Goal: Task Accomplishment & Management: Use online tool/utility

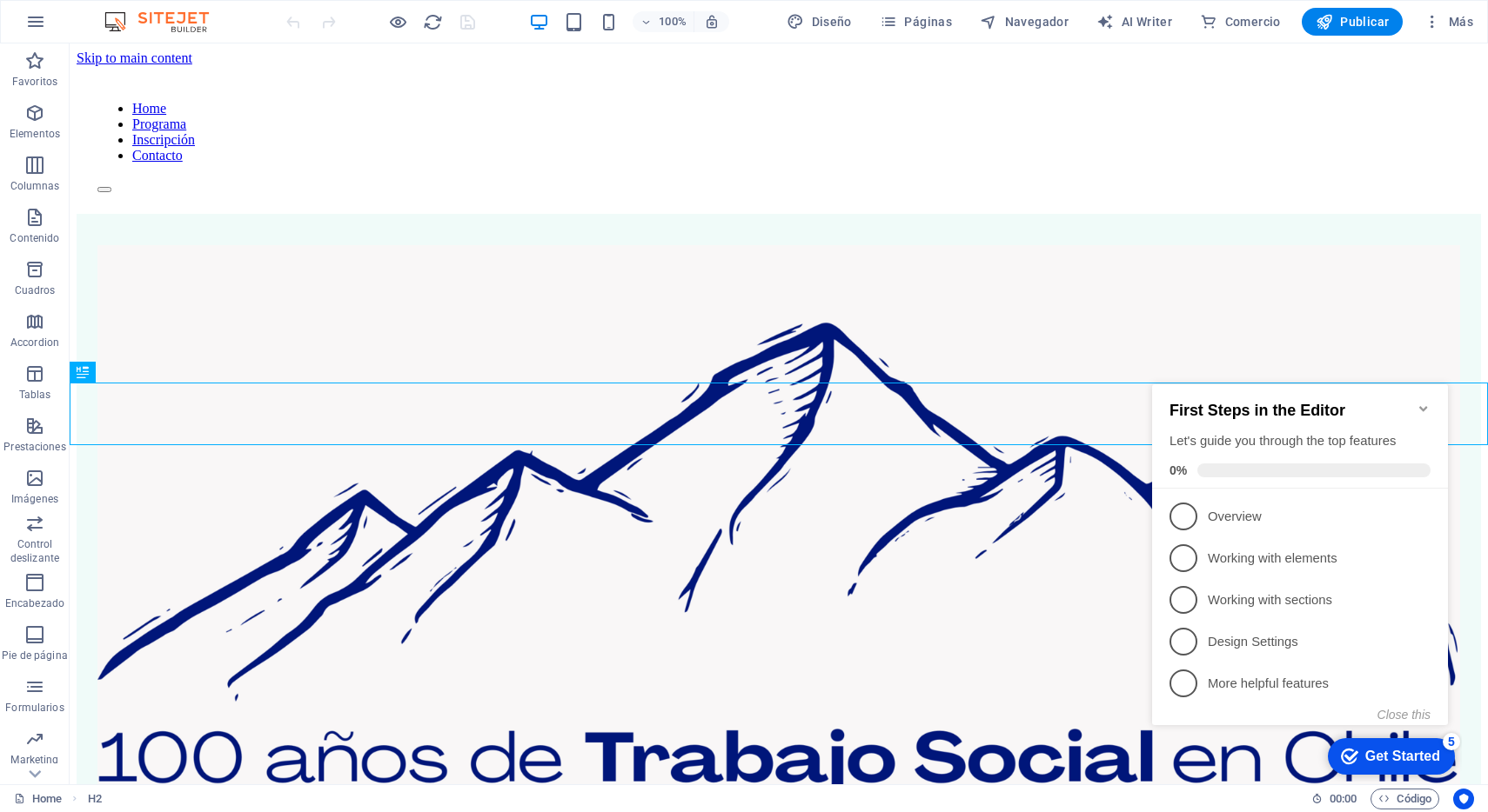
scroll to position [1478, 0]
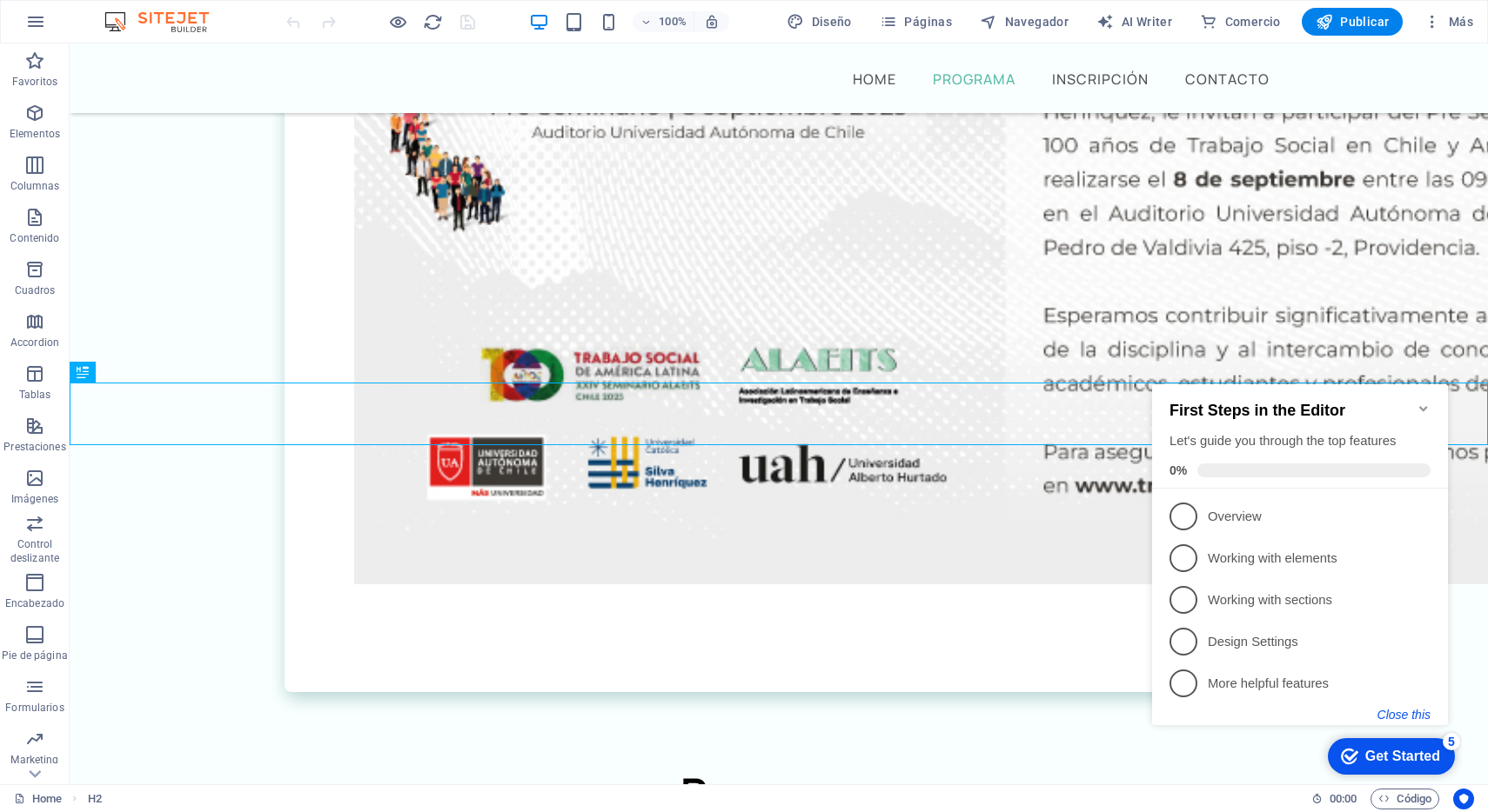
click at [1420, 712] on button "Close this" at bounding box center [1404, 714] width 53 height 14
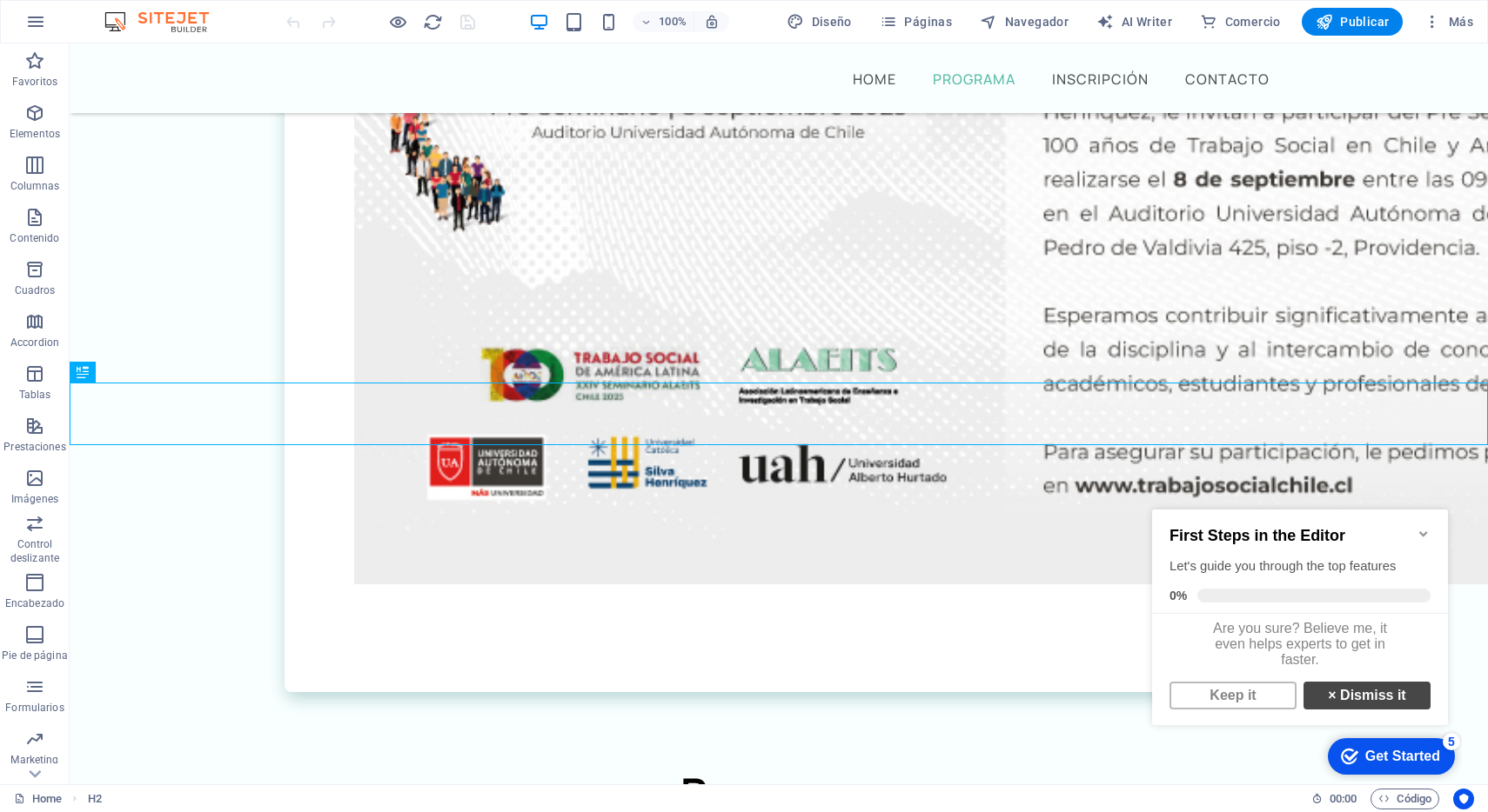
click at [1388, 708] on link "× Dismiss it" at bounding box center [1367, 696] width 127 height 28
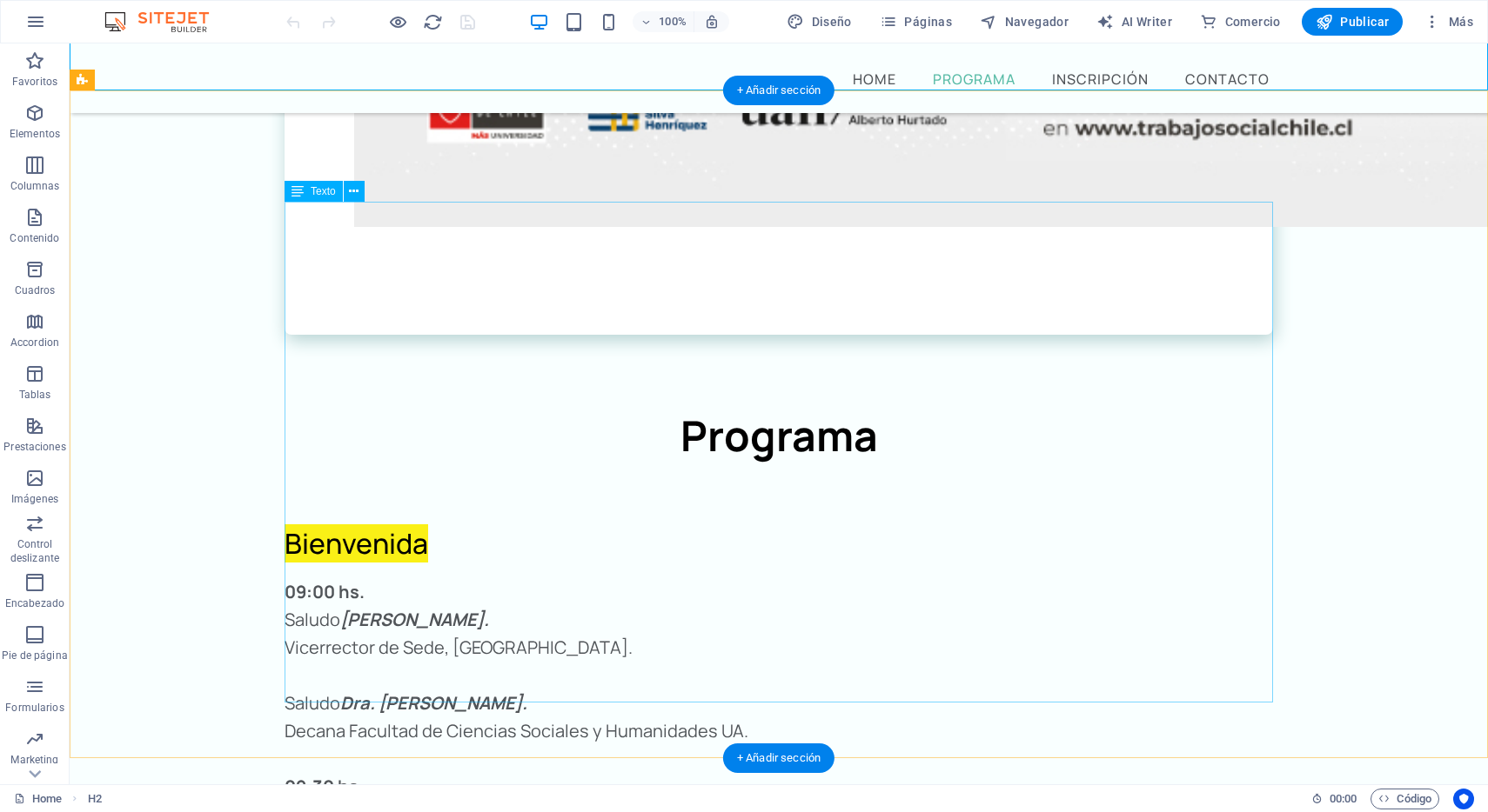
scroll to position [1836, 0]
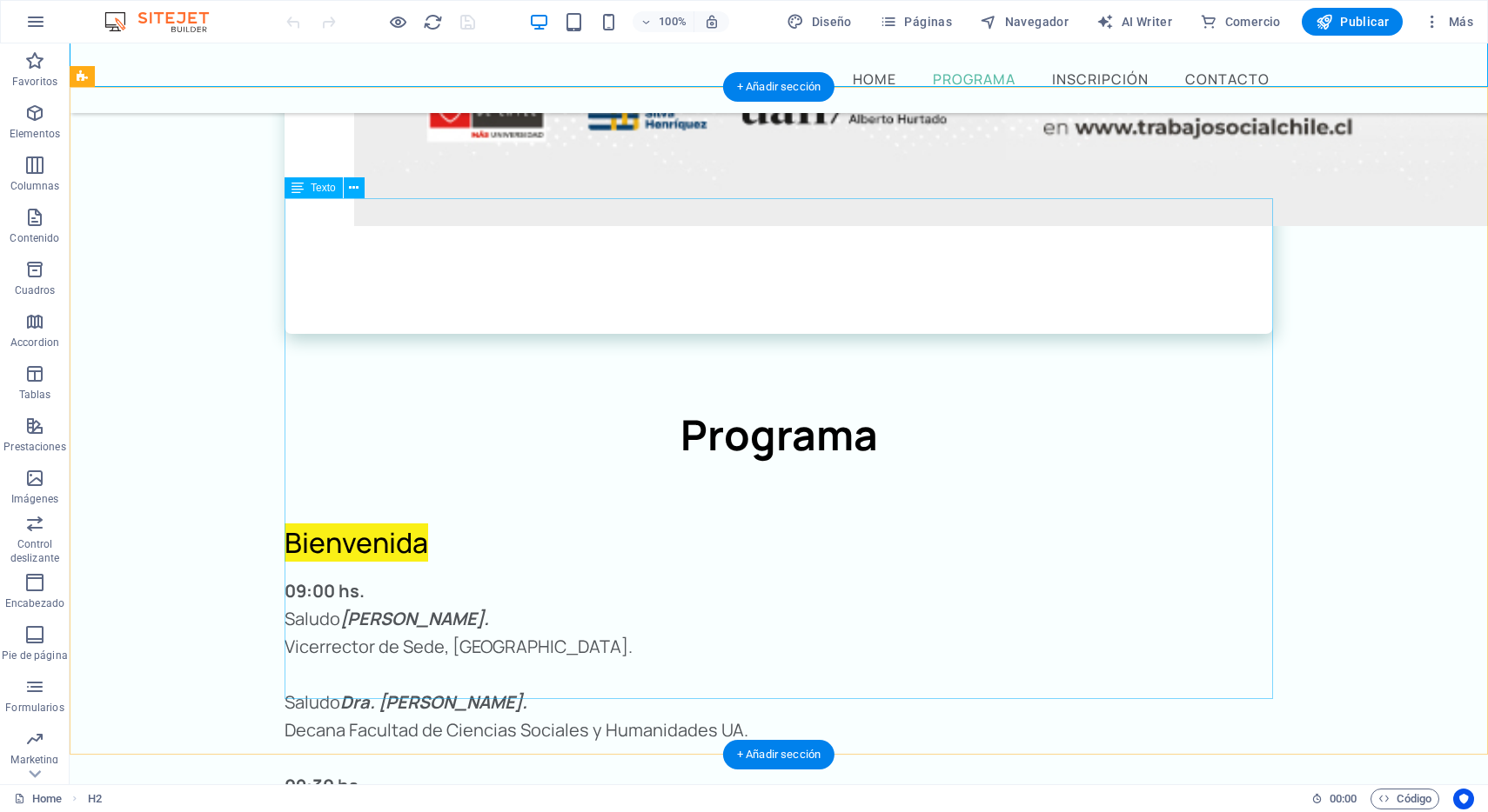
click at [620, 577] on div "09:00 hs. Saludo [PERSON_NAME]. Vicerrector de Sede, [GEOGRAPHIC_DATA]. Saludo …" at bounding box center [779, 828] width 989 height 501
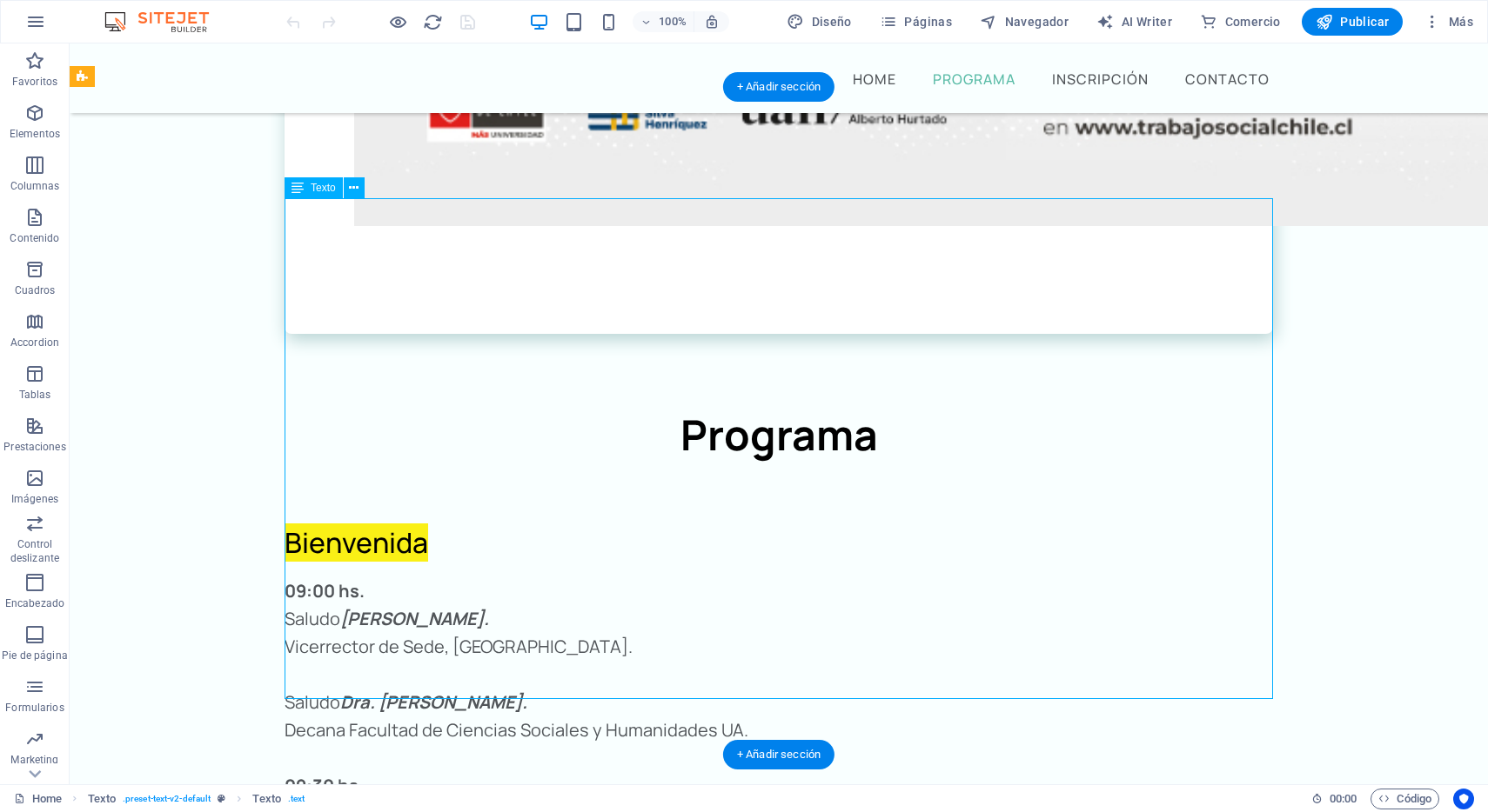
click at [543, 577] on div "09:00 hs. Saludo [PERSON_NAME]. Vicerrector de Sede, [GEOGRAPHIC_DATA]. Saludo …" at bounding box center [779, 828] width 989 height 501
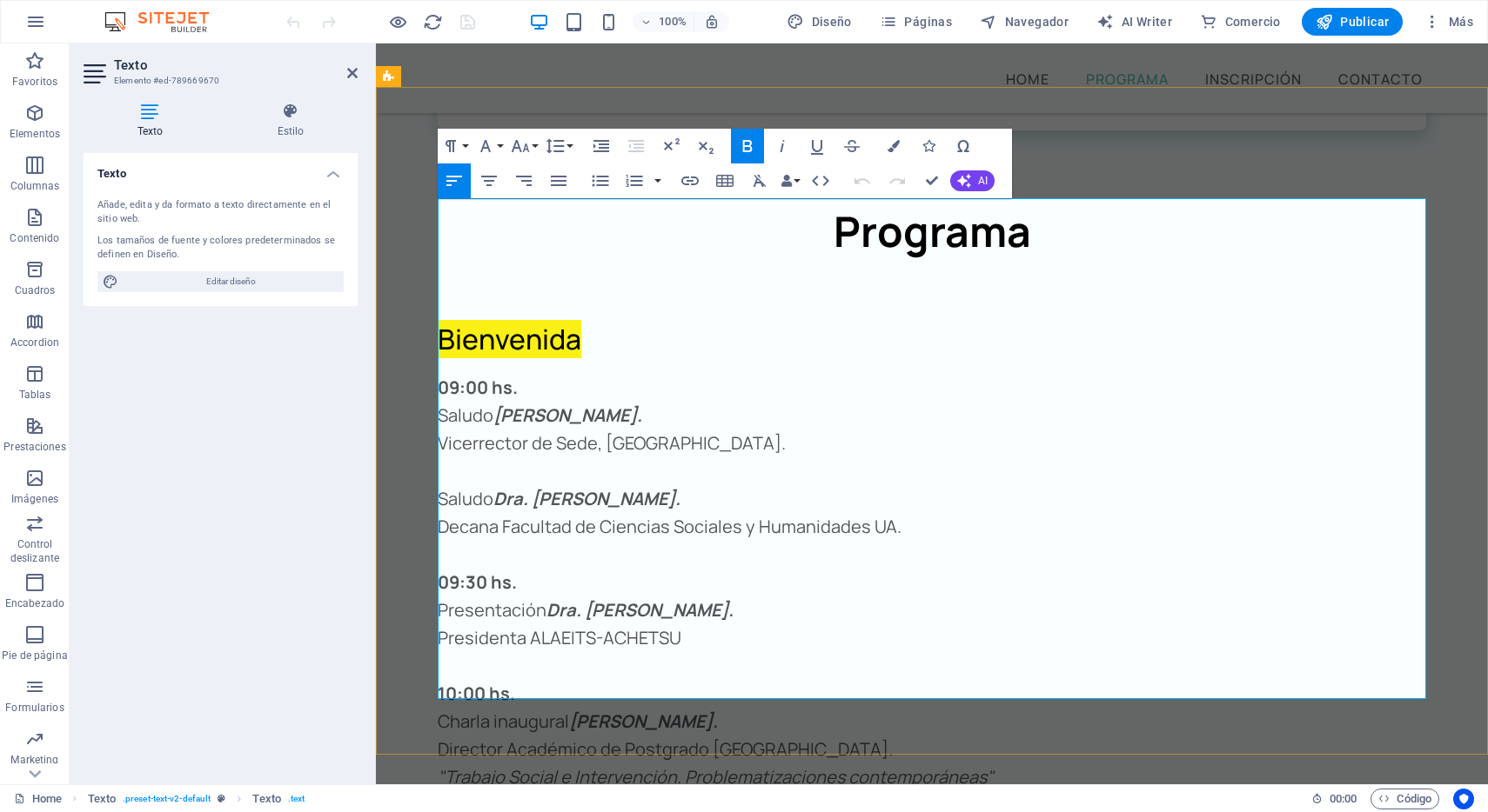
click at [697, 624] on p "Presidenta ALAEITS-ACHETSU" at bounding box center [933, 638] width 989 height 28
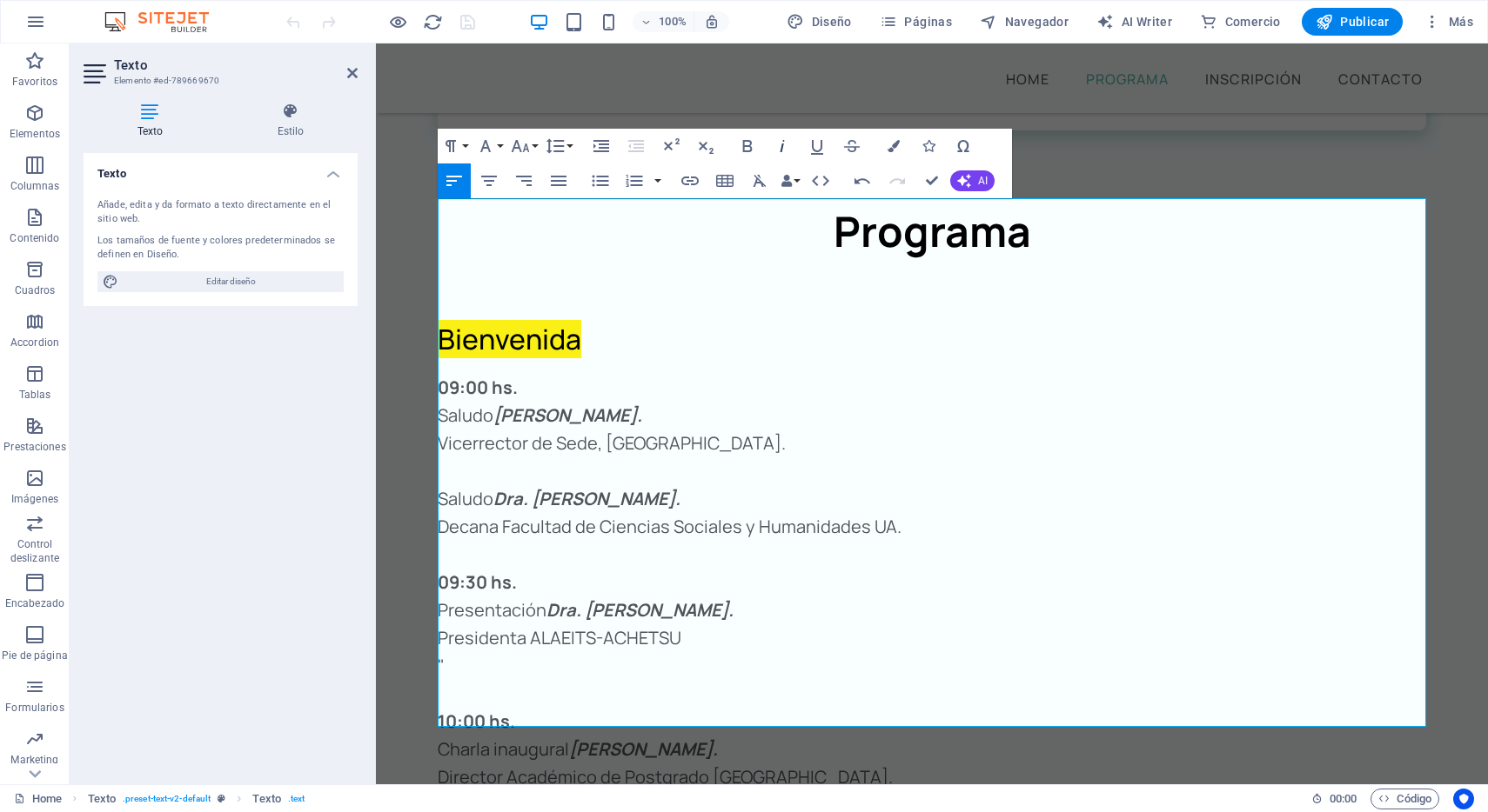
click at [784, 147] on icon "button" at bounding box center [782, 146] width 21 height 21
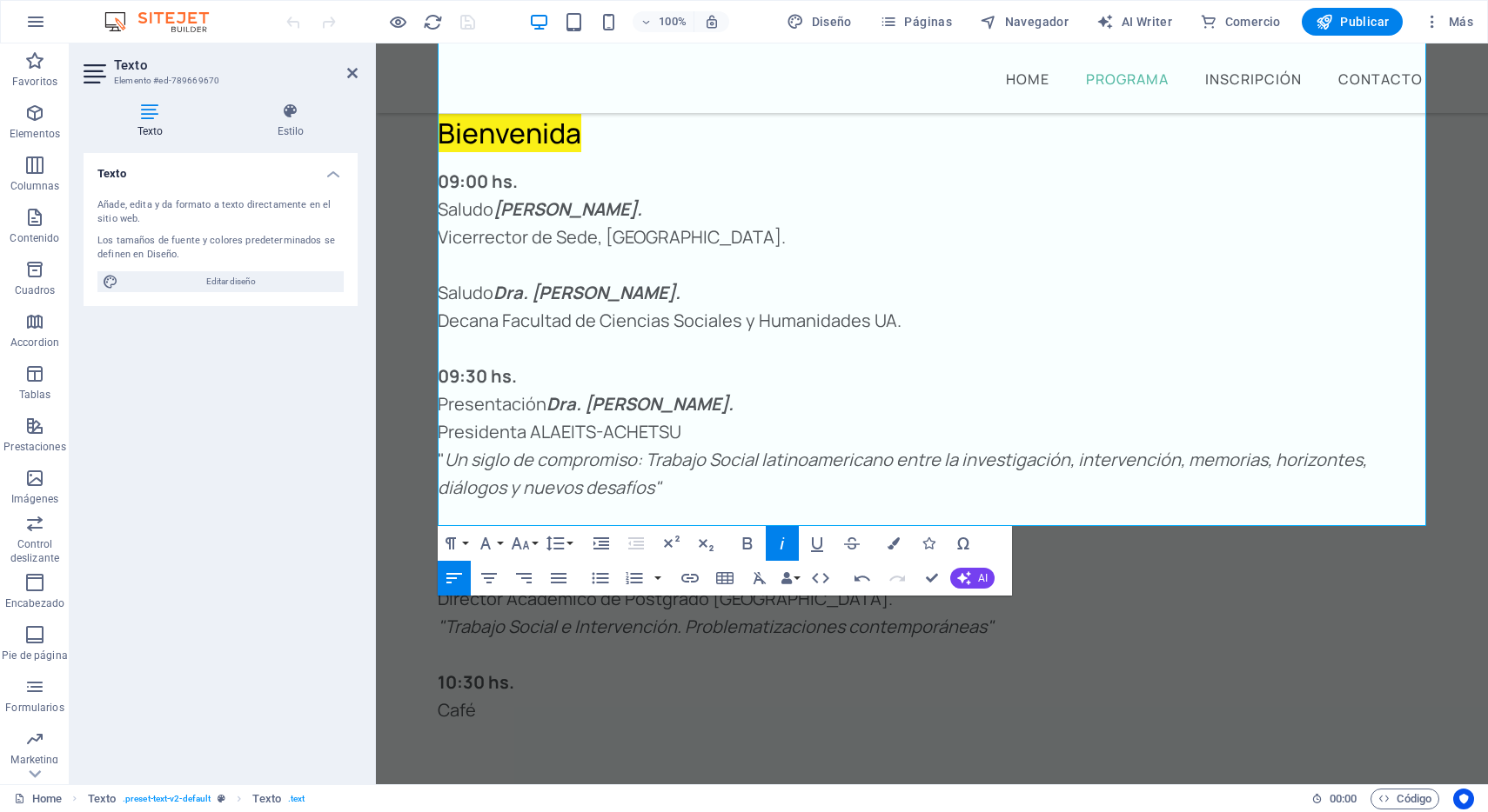
scroll to position [2066, 0]
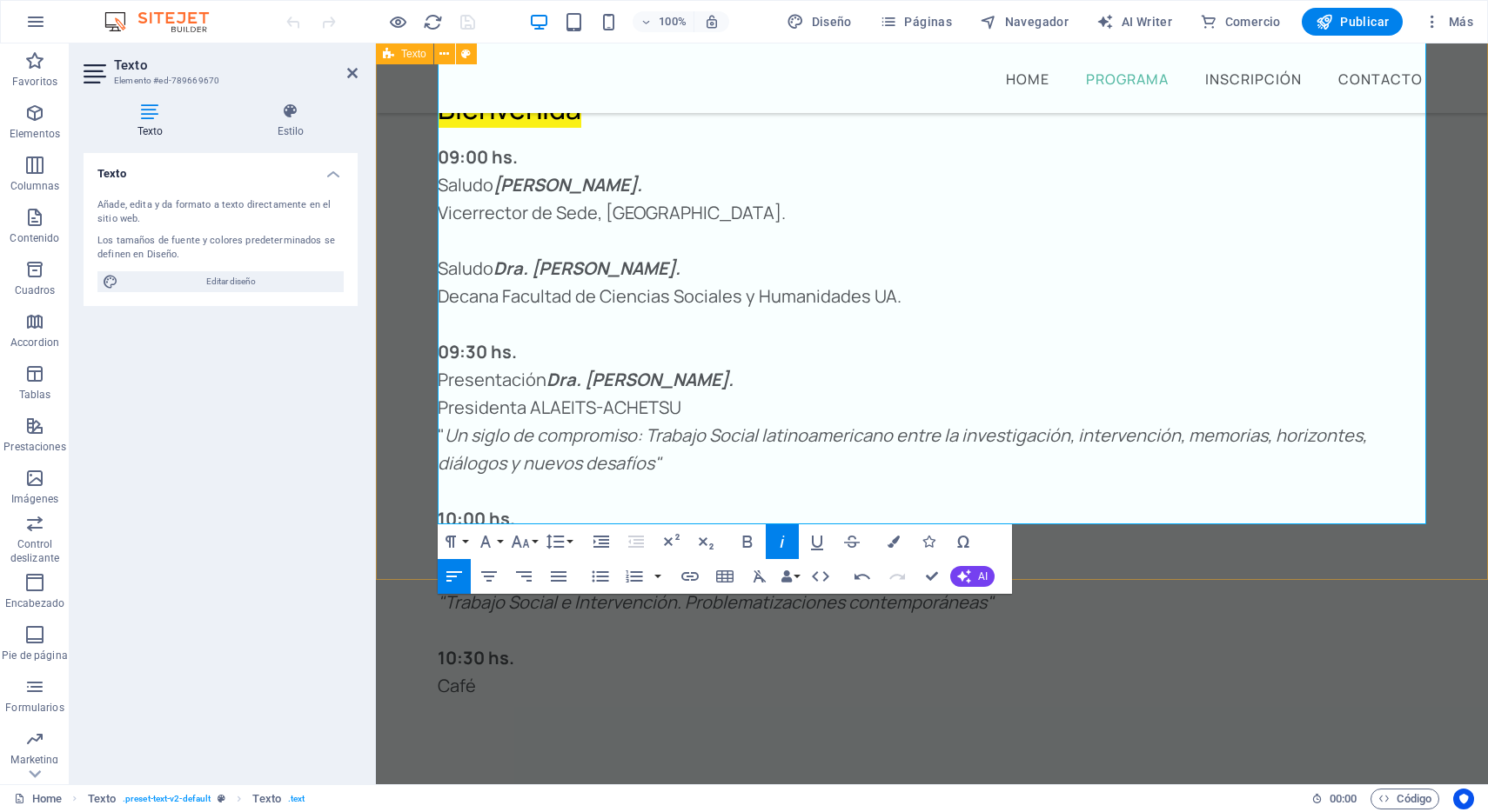
click at [1179, 553] on div "Bienvenida 09:00 hs. Saludo [PERSON_NAME]. Vicerrector de Sede, [GEOGRAPHIC_DAT…" at bounding box center [932, 394] width 1112 height 723
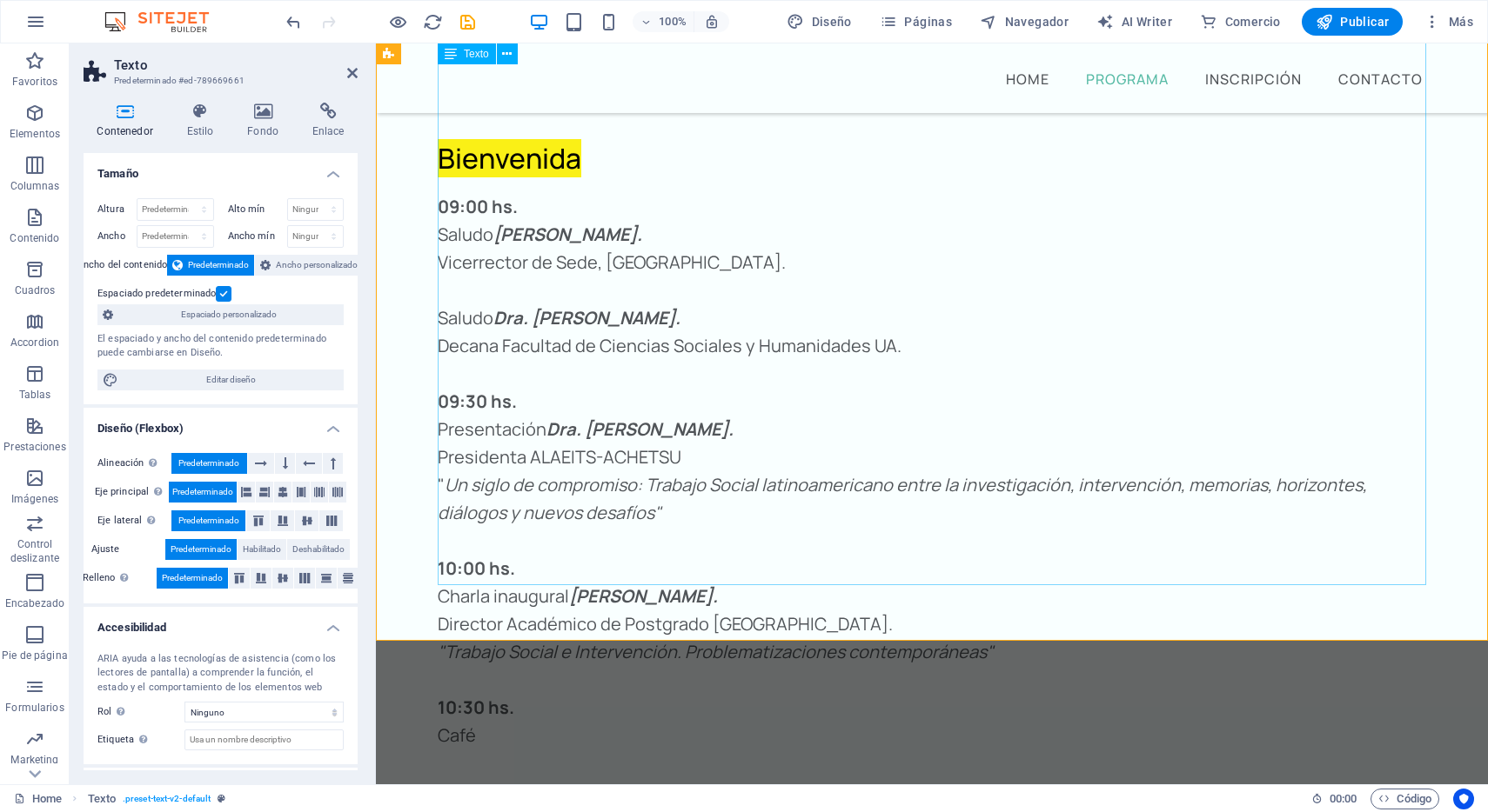
scroll to position [2004, 0]
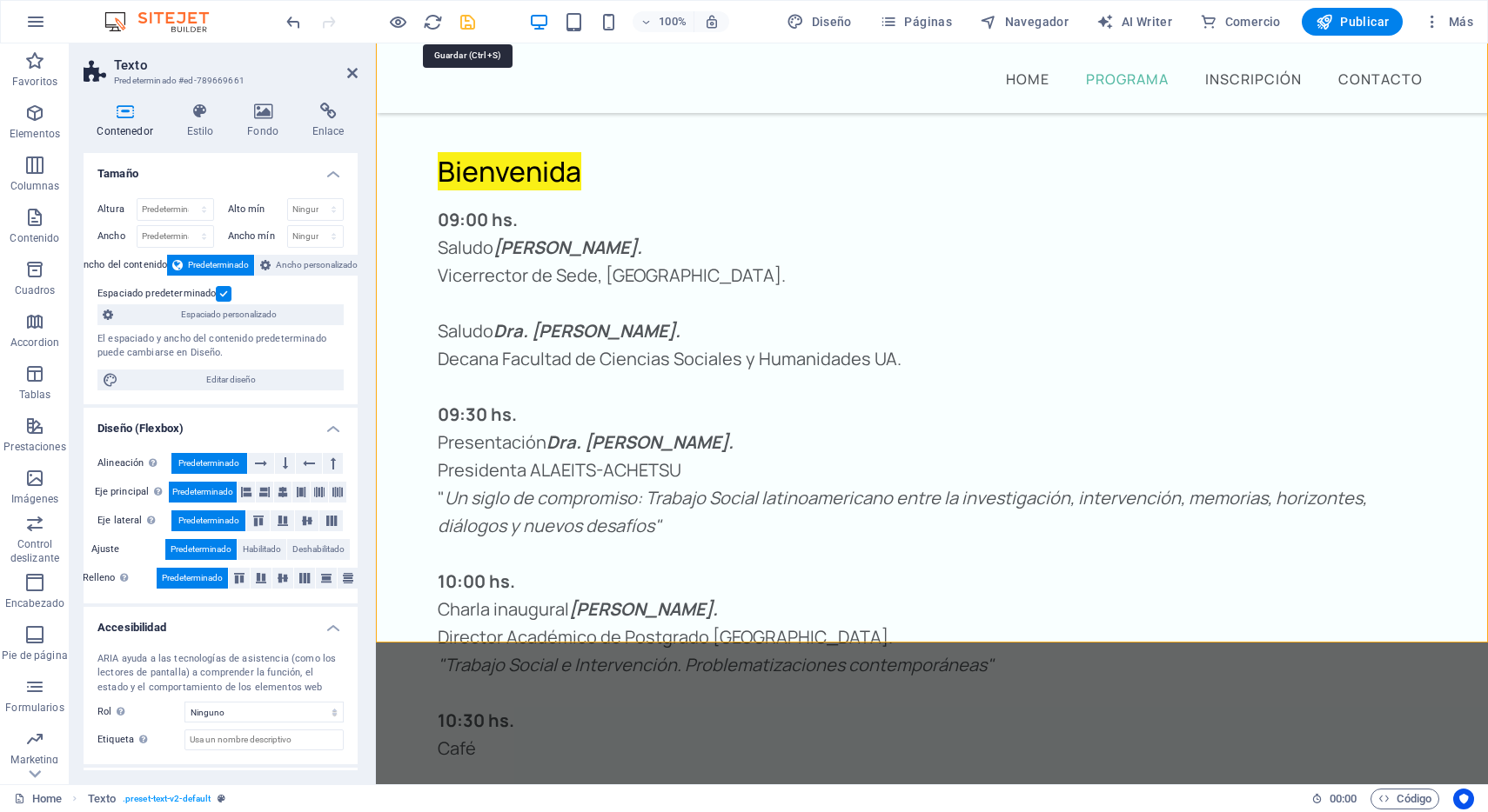
click at [467, 25] on icon "save" at bounding box center [468, 22] width 20 height 20
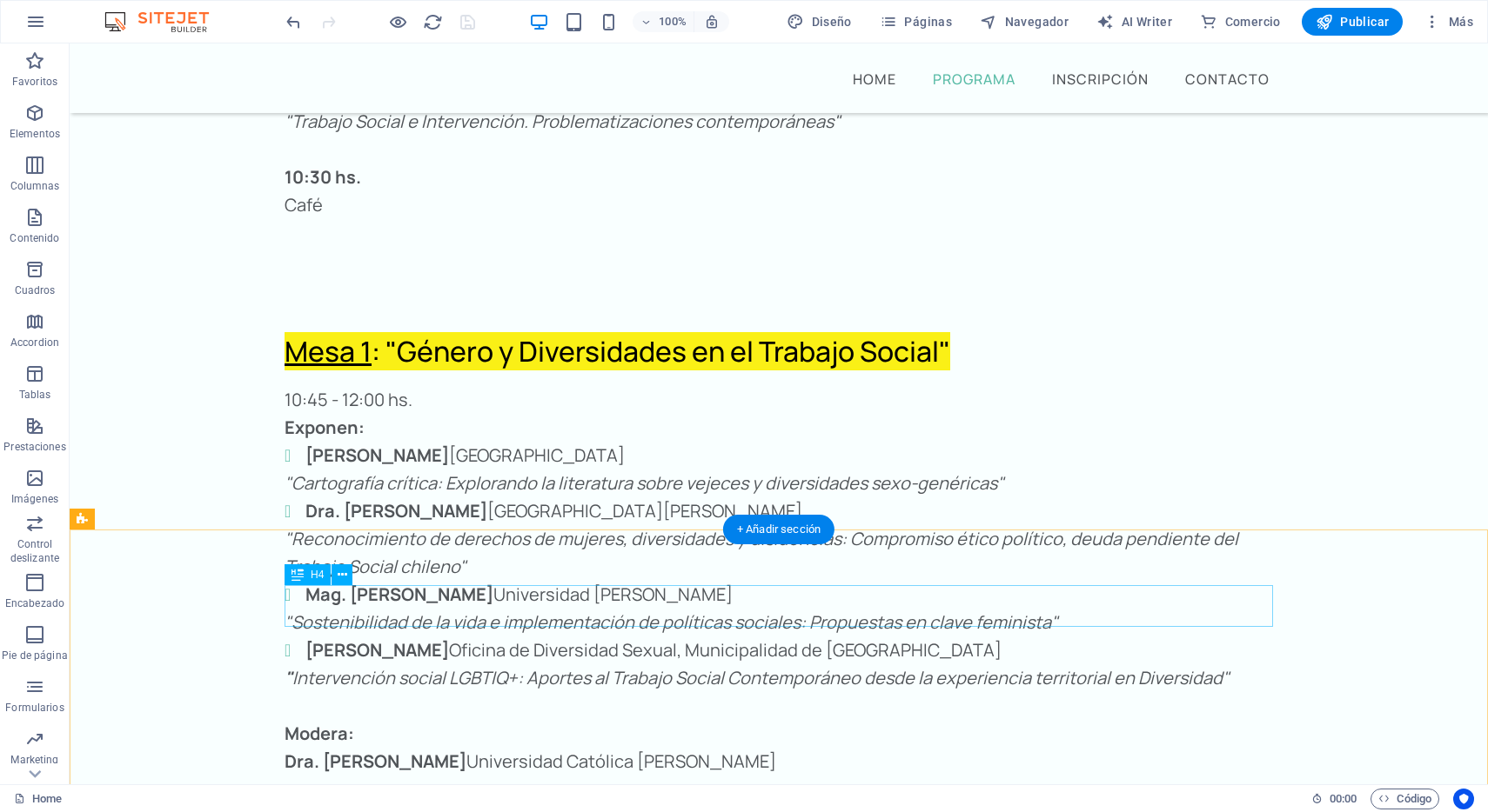
scroll to position [2714, 0]
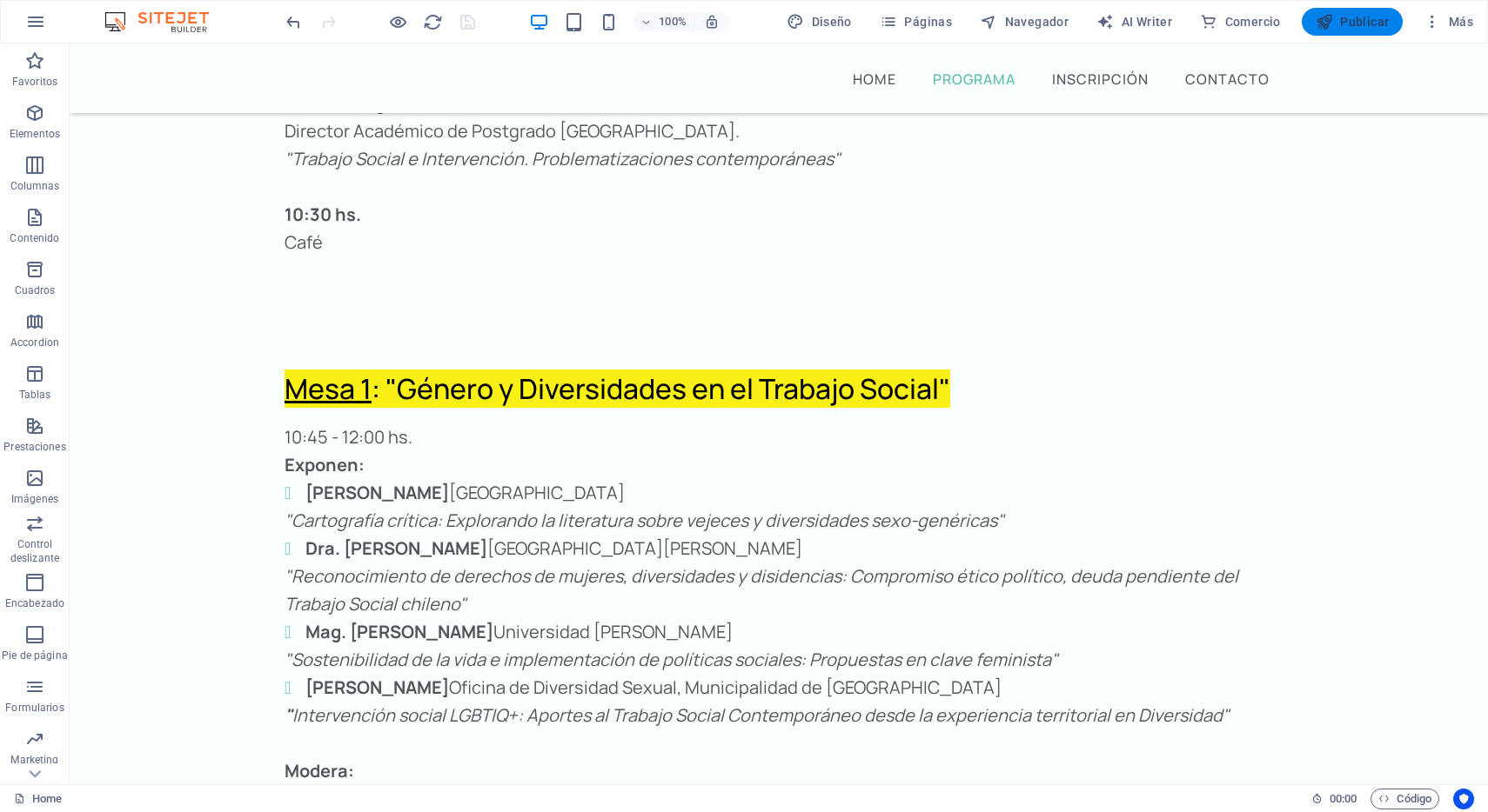
click at [1336, 25] on span "Publicar" at bounding box center [1353, 21] width 74 height 18
